Goal: Information Seeking & Learning: Learn about a topic

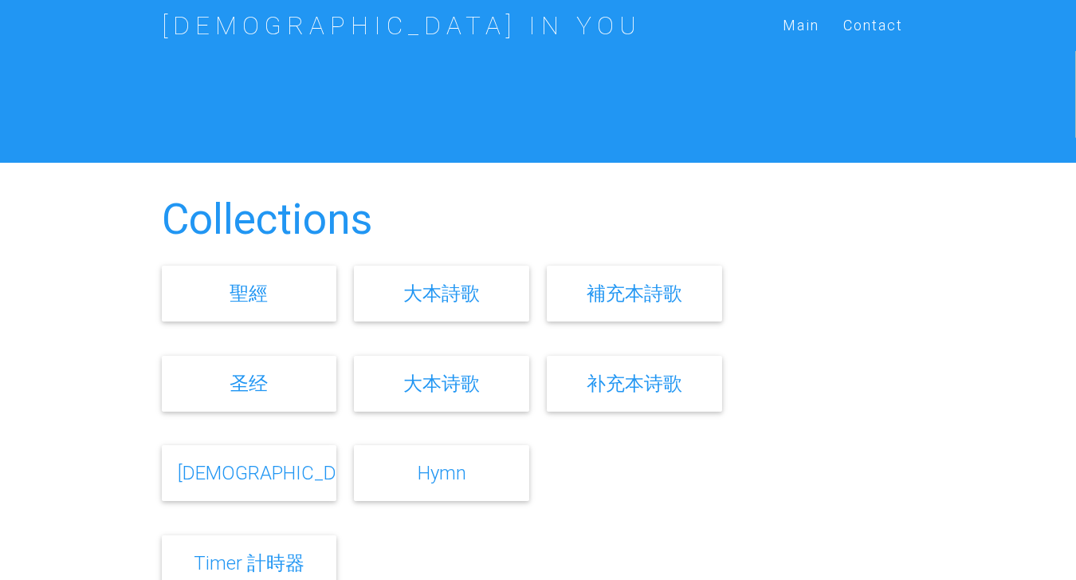
scroll to position [383, 0]
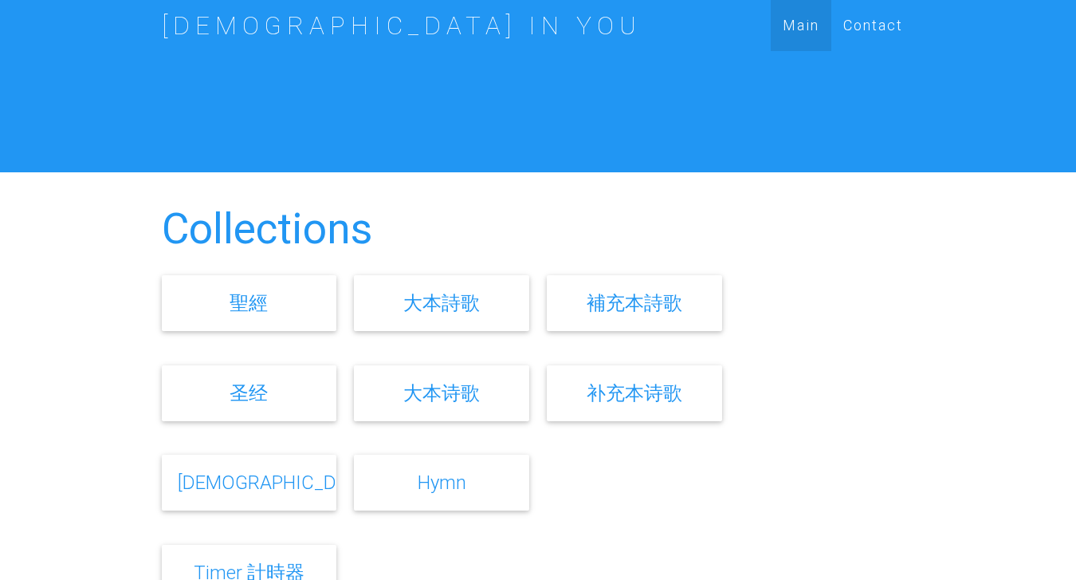
click at [784, 26] on link "Main" at bounding box center [801, 25] width 61 height 51
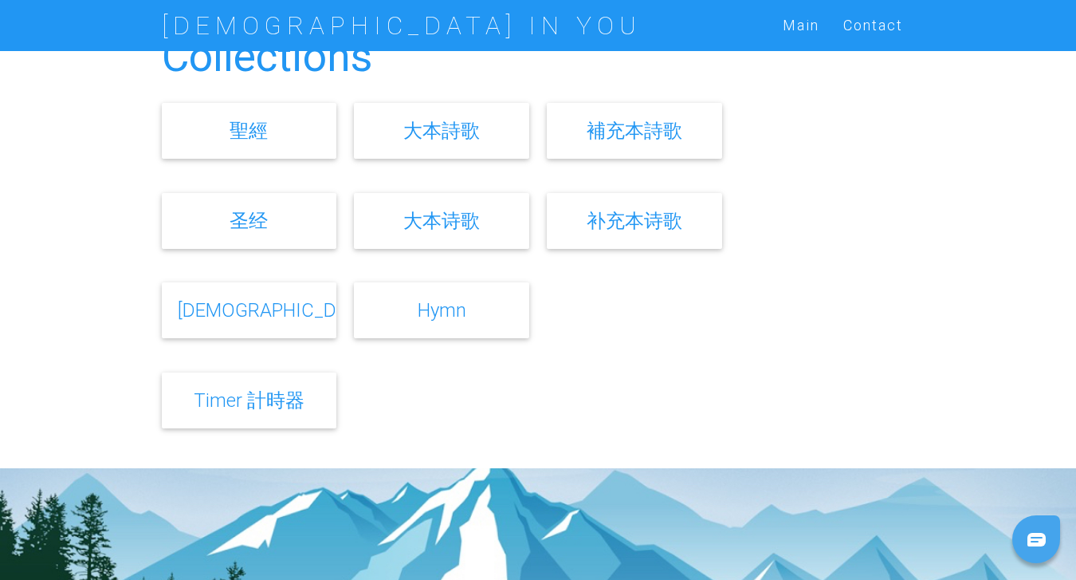
scroll to position [555, 0]
click at [255, 311] on link "[DEMOGRAPHIC_DATA]" at bounding box center [276, 309] width 197 height 23
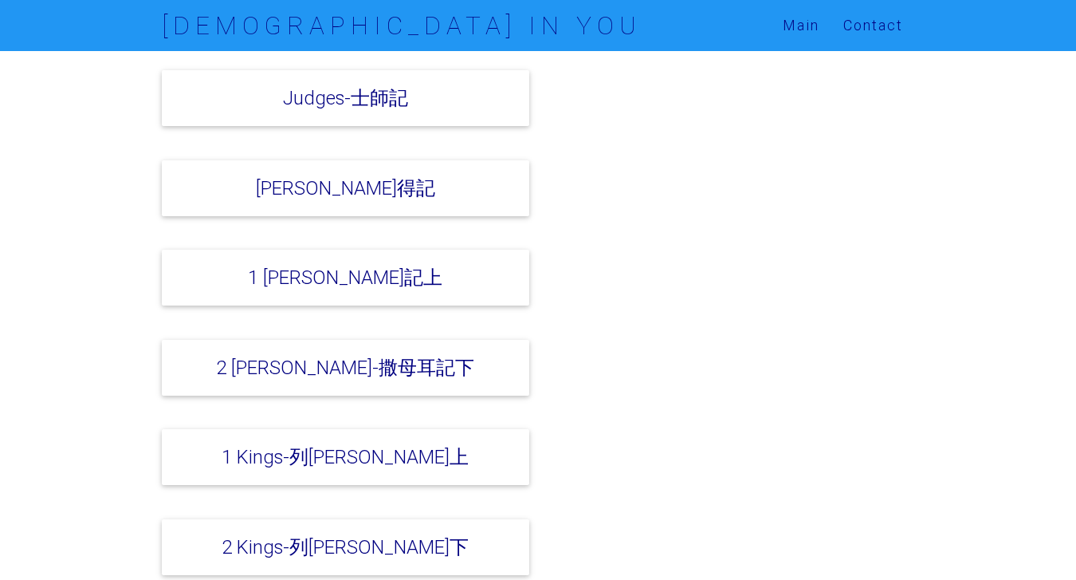
scroll to position [693, 0]
click at [388, 444] on link "1 Kings-列王紀上" at bounding box center [345, 455] width 247 height 23
click at [337, 444] on link "1 Kings-列王紀上" at bounding box center [345, 455] width 247 height 23
